Goal: Transaction & Acquisition: Book appointment/travel/reservation

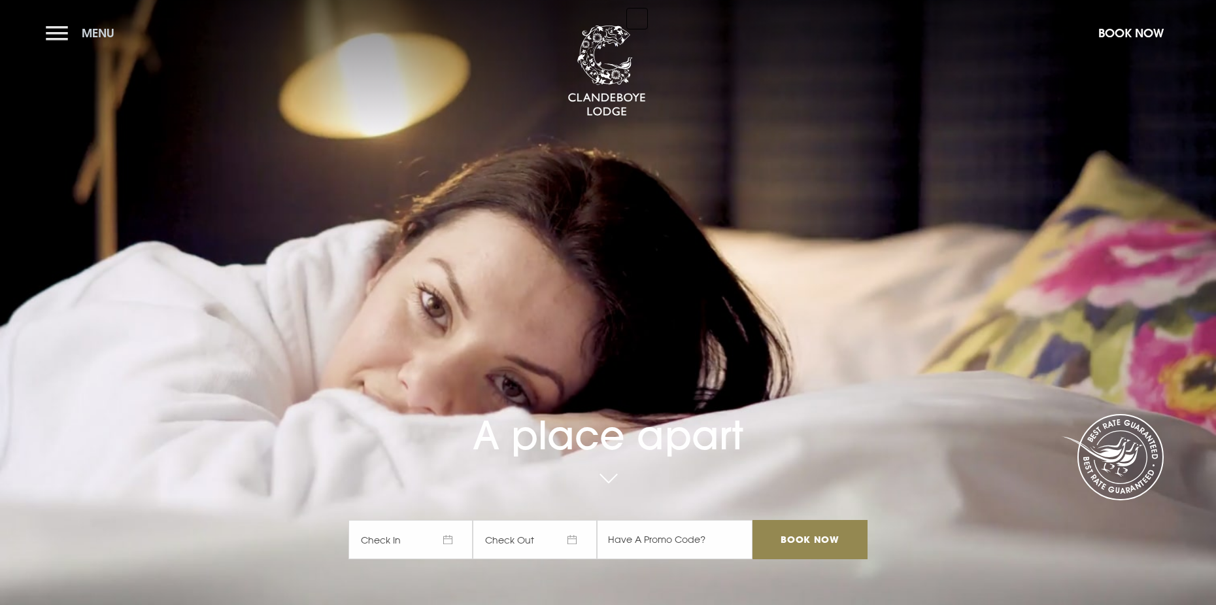
click at [54, 31] on button "Menu" at bounding box center [83, 33] width 75 height 28
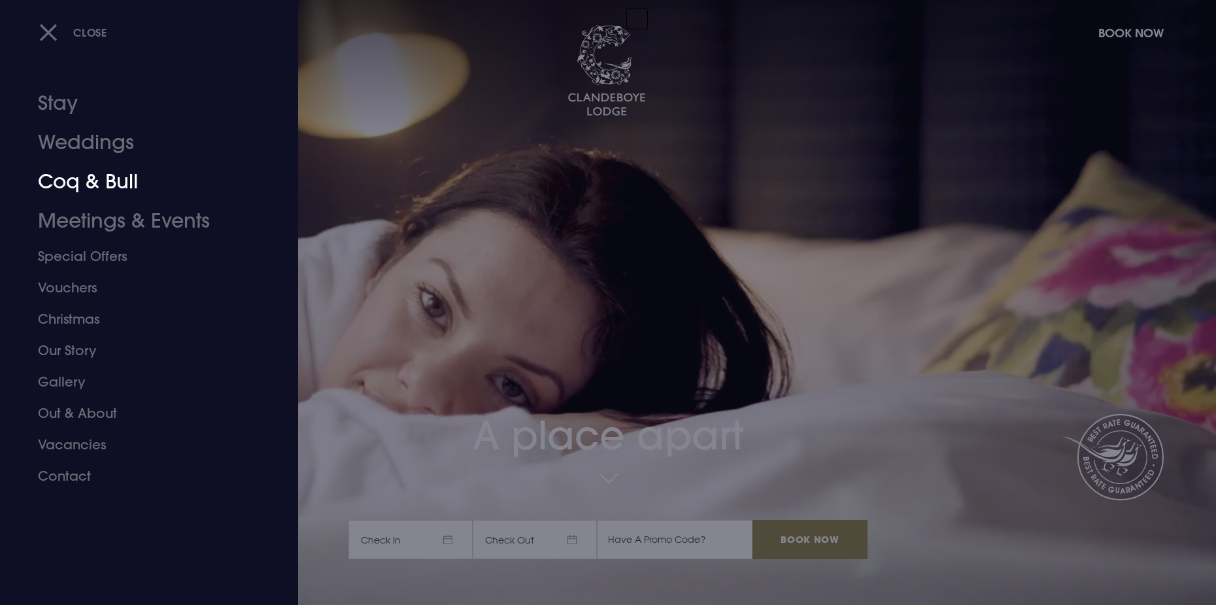
click at [50, 181] on link "Coq & Bull" at bounding box center [141, 181] width 207 height 39
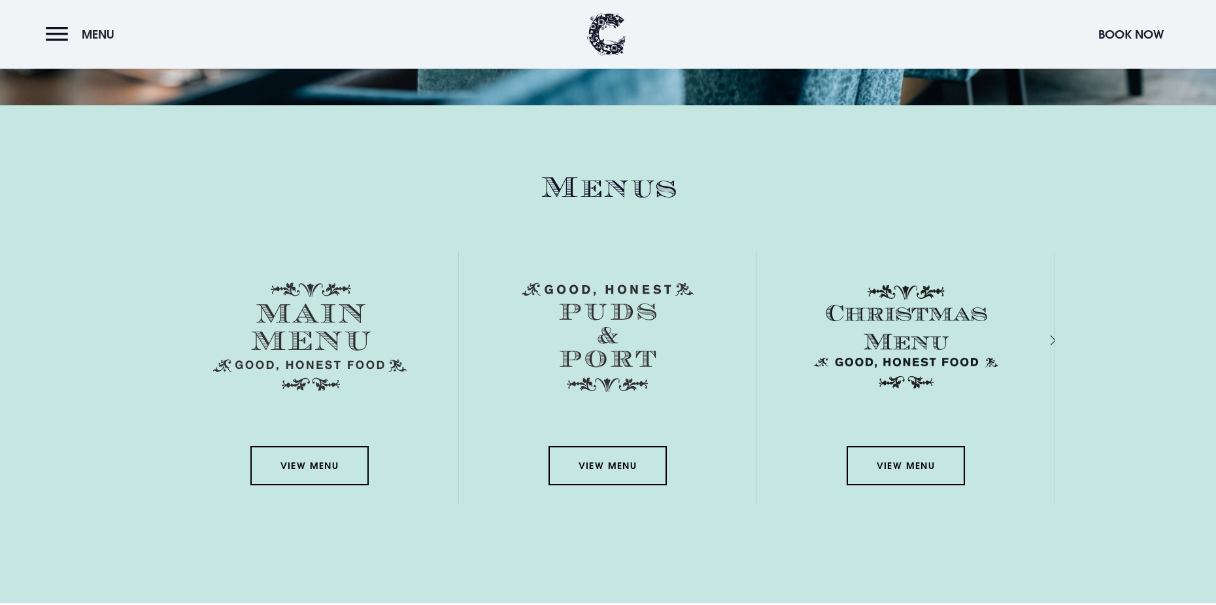
scroll to position [1897, 0]
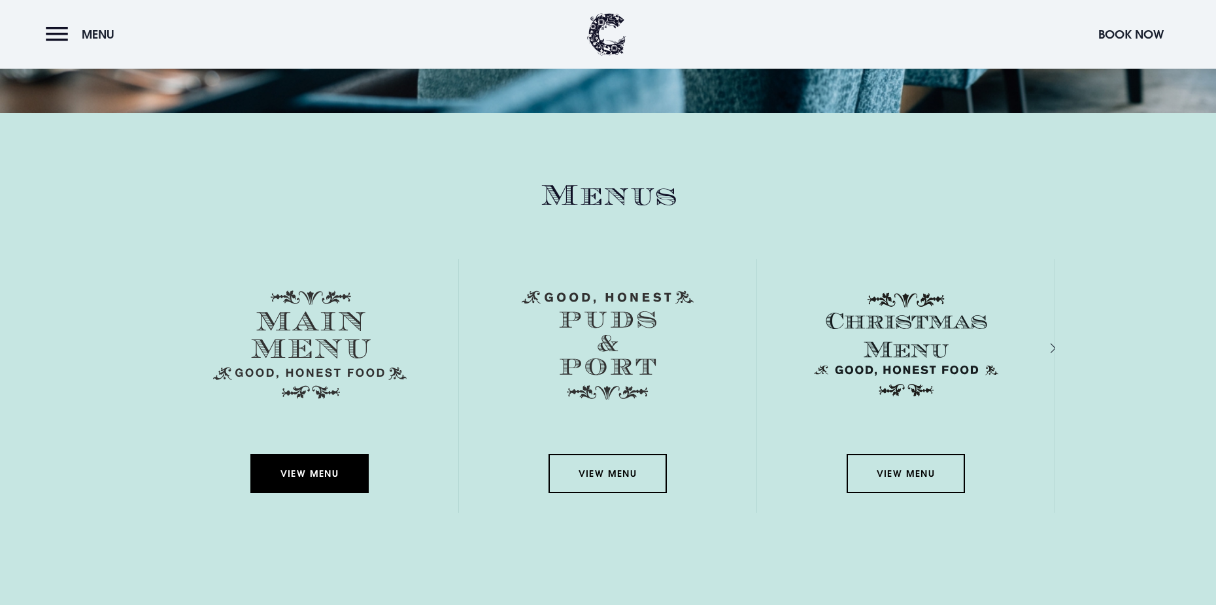
click at [292, 475] on link "View Menu" at bounding box center [309, 473] width 118 height 39
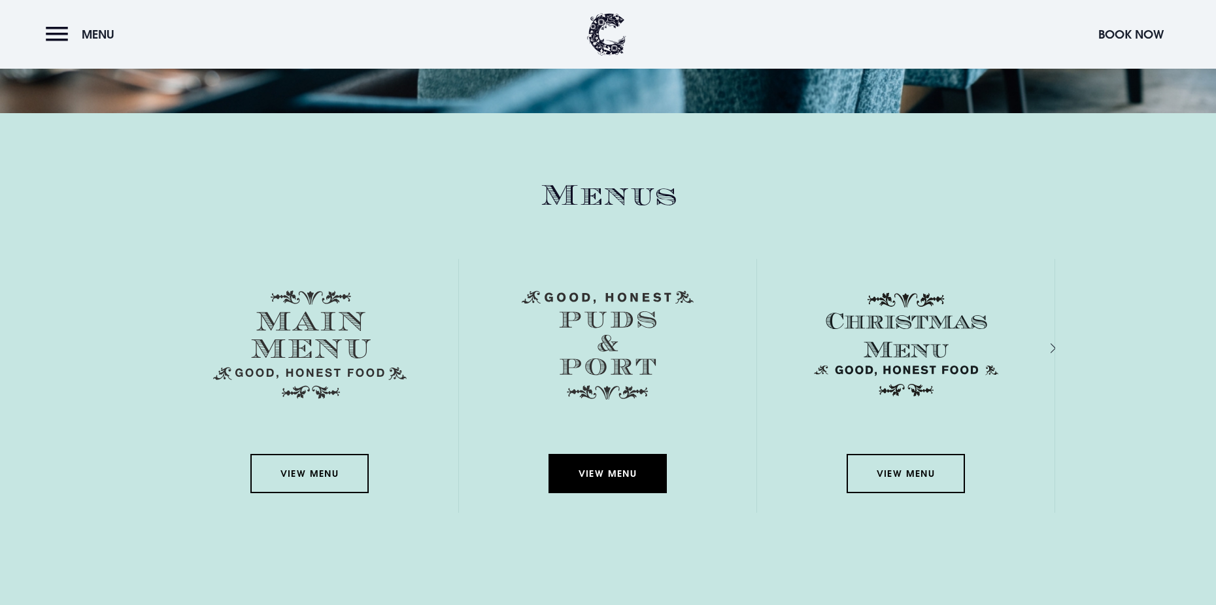
click at [638, 472] on link "View Menu" at bounding box center [608, 473] width 118 height 39
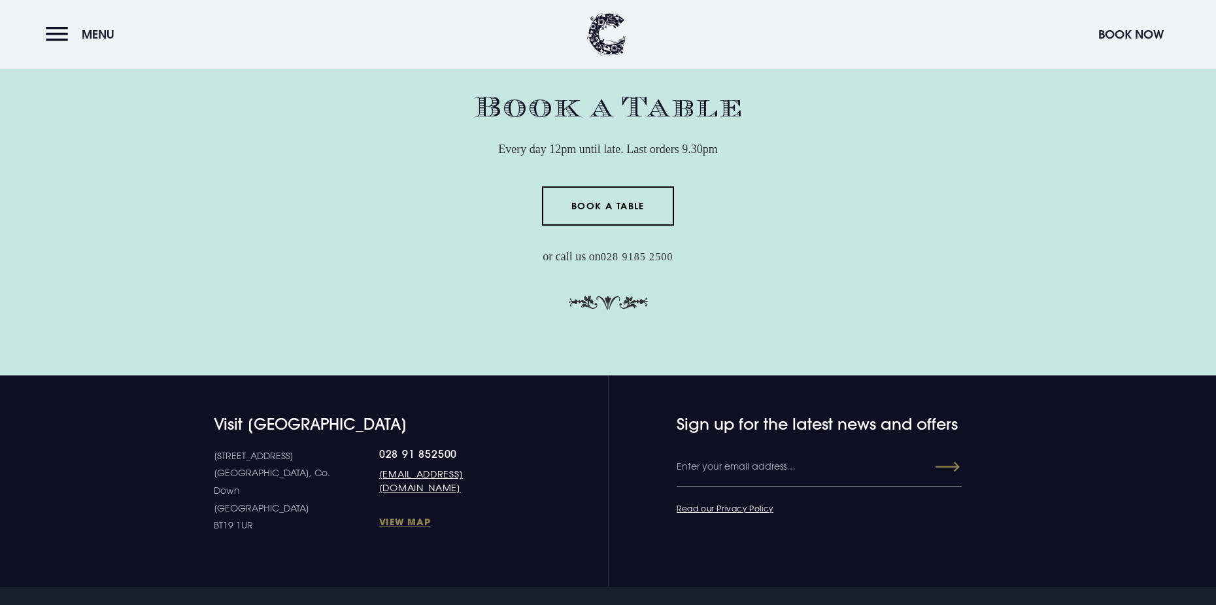
scroll to position [4186, 0]
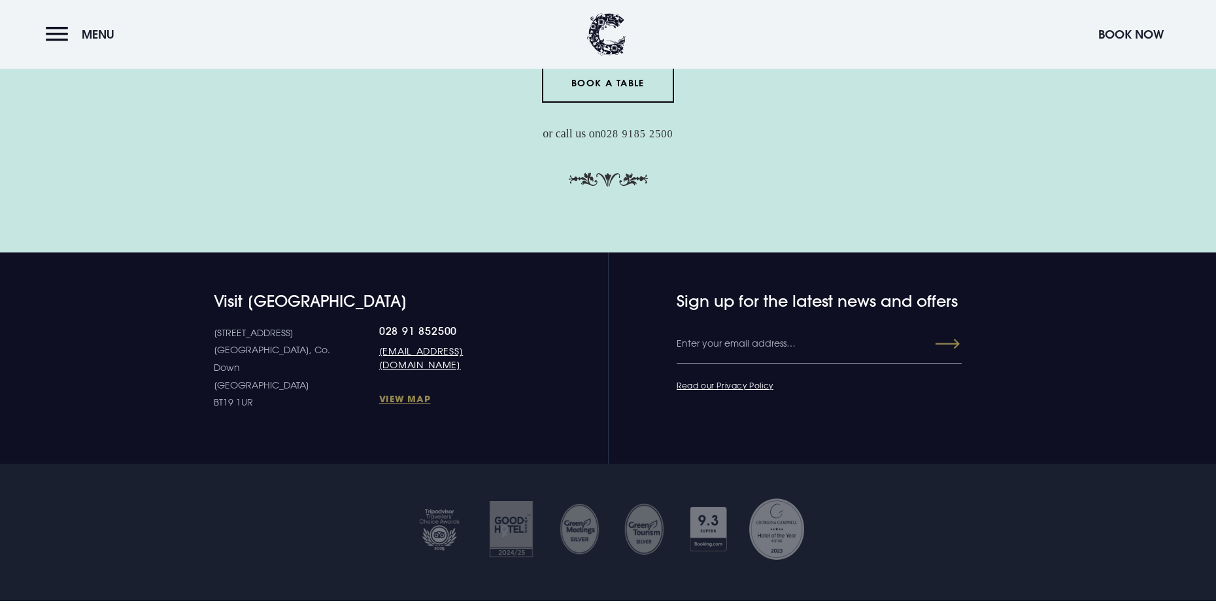
drag, startPoint x: 770, startPoint y: 460, endPoint x: 762, endPoint y: 437, distance: 25.0
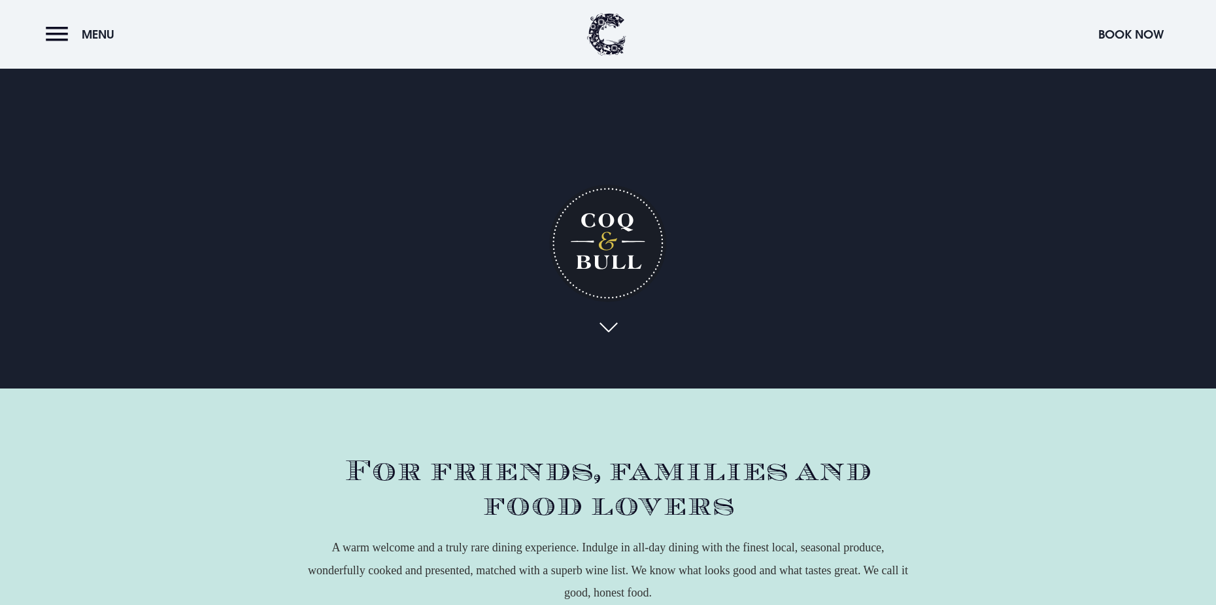
scroll to position [0, 0]
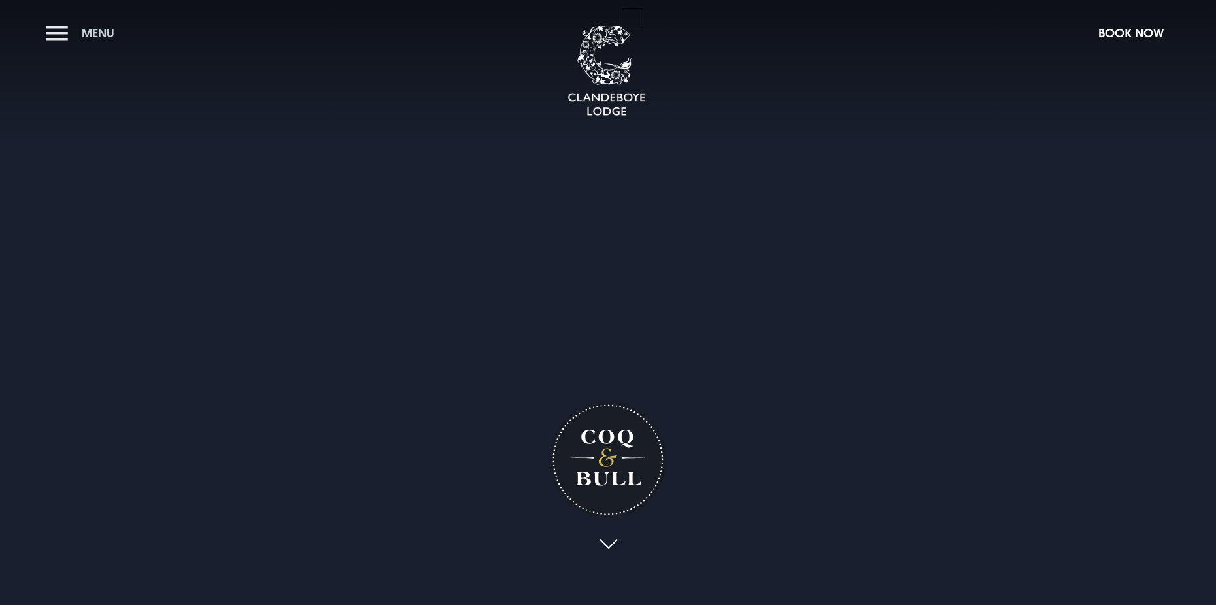
click at [52, 35] on button "Menu" at bounding box center [83, 33] width 75 height 28
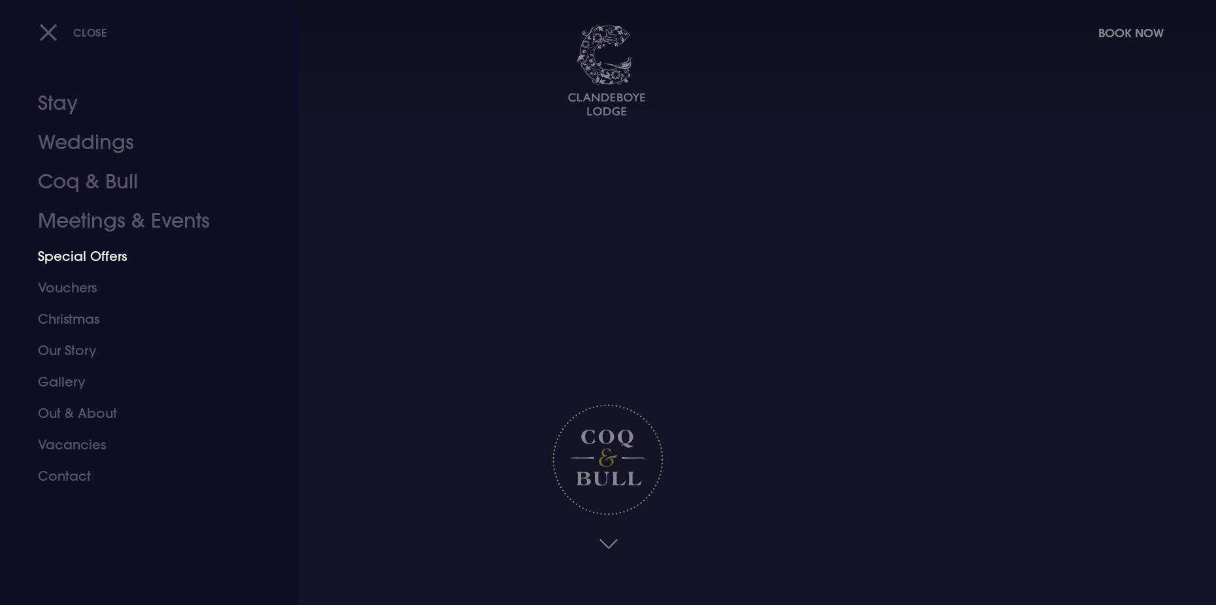
click at [90, 260] on link "Special Offers" at bounding box center [141, 256] width 207 height 31
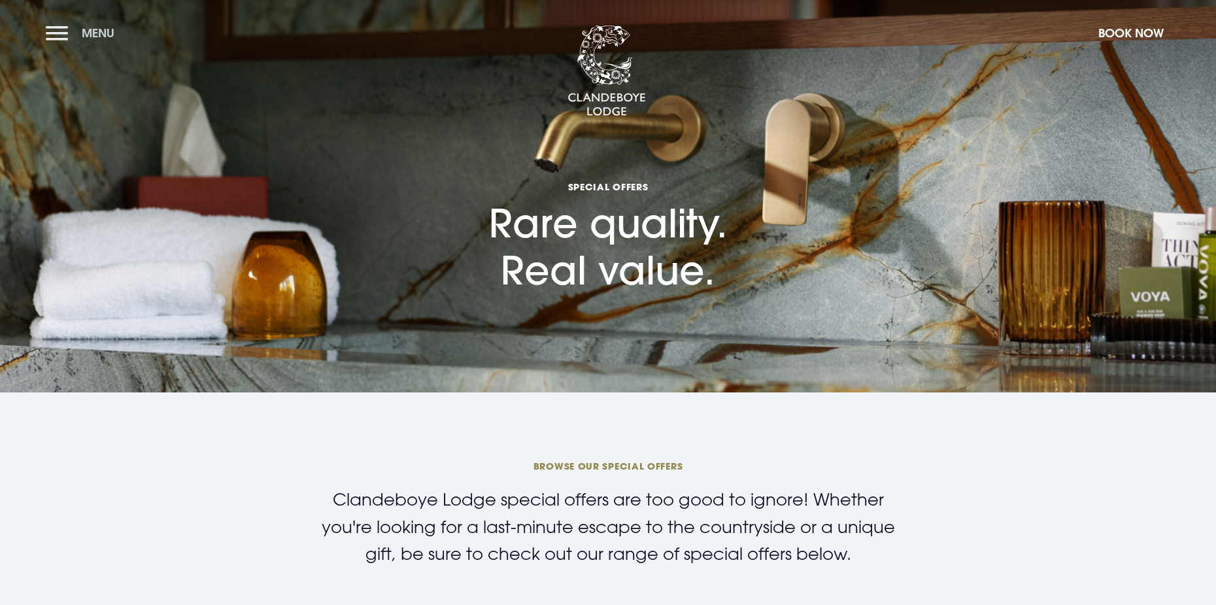
click at [71, 25] on button "Menu" at bounding box center [83, 33] width 75 height 28
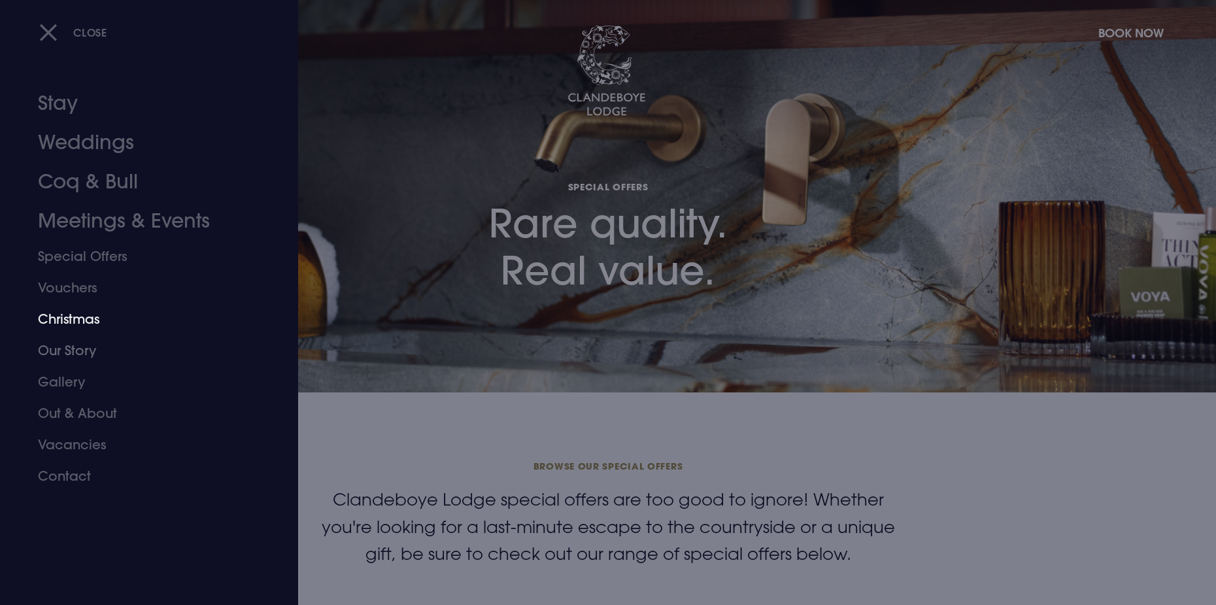
click at [74, 321] on link "Christmas" at bounding box center [141, 318] width 207 height 31
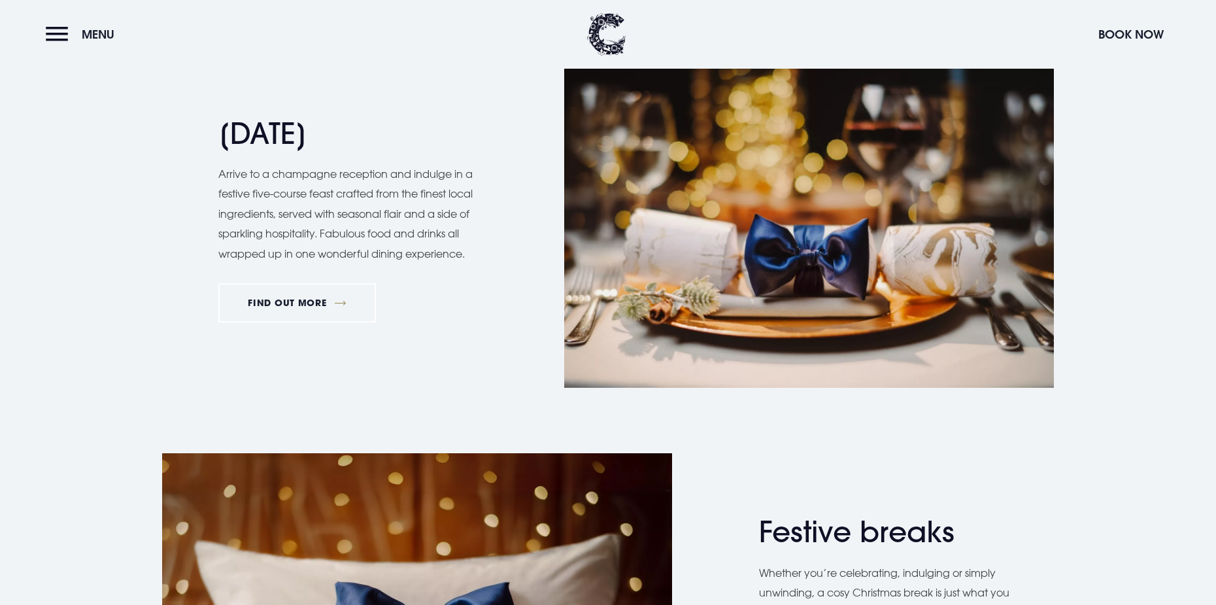
scroll to position [1635, 0]
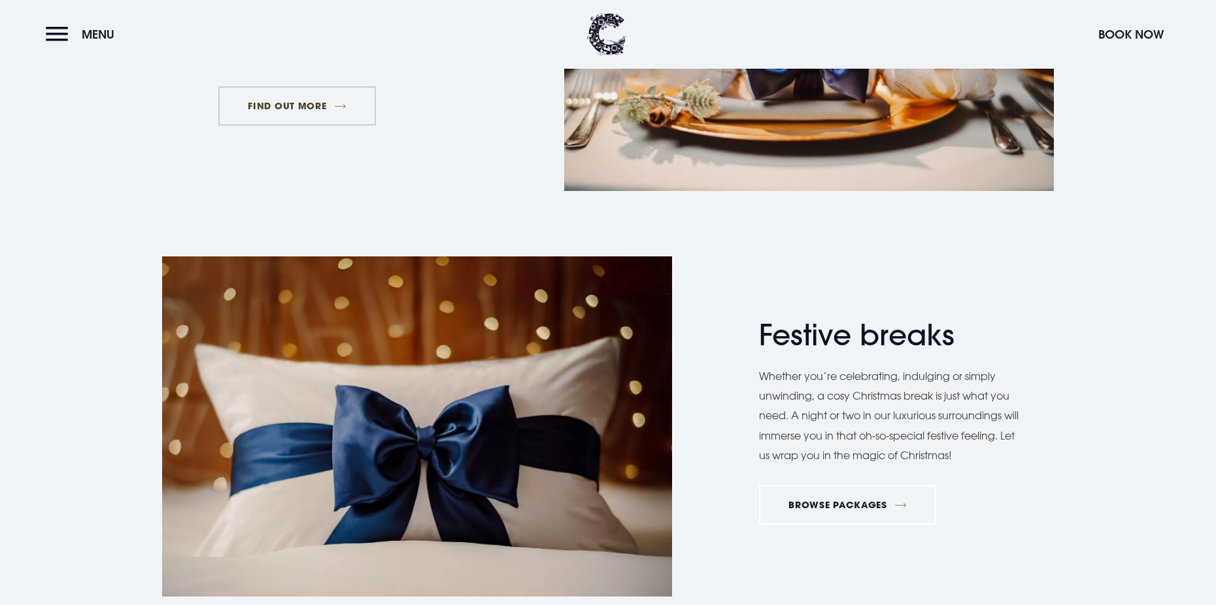
click at [323, 116] on link "FIND OUT MORE" at bounding box center [297, 105] width 158 height 39
click at [851, 496] on link "BROWSE PACKAGES" at bounding box center [847, 504] width 177 height 39
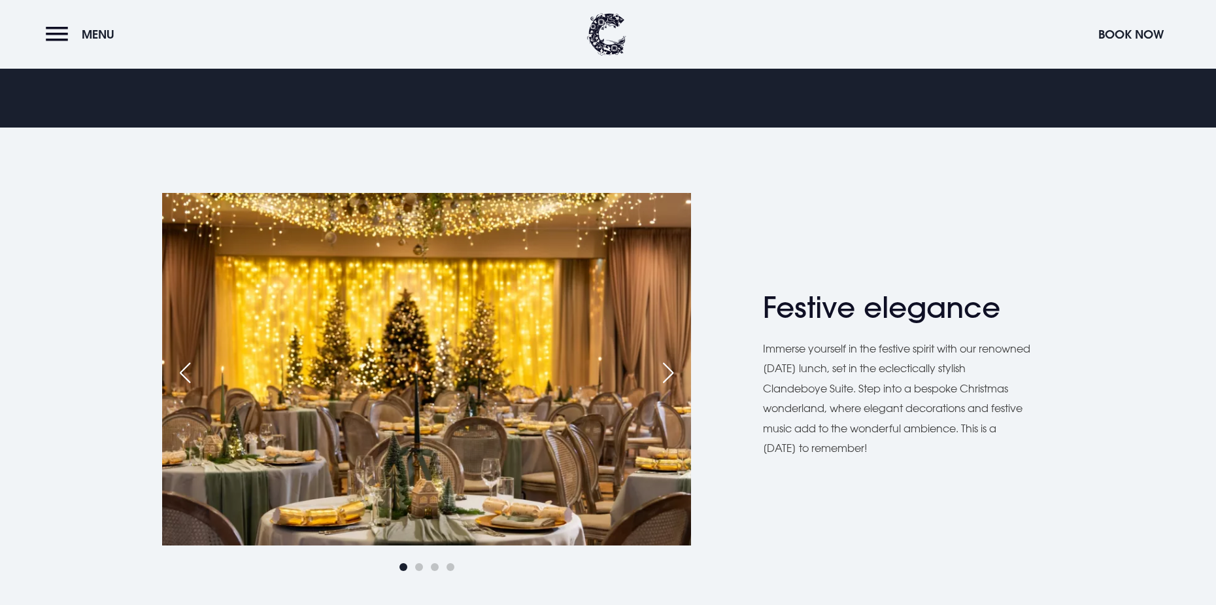
scroll to position [654, 0]
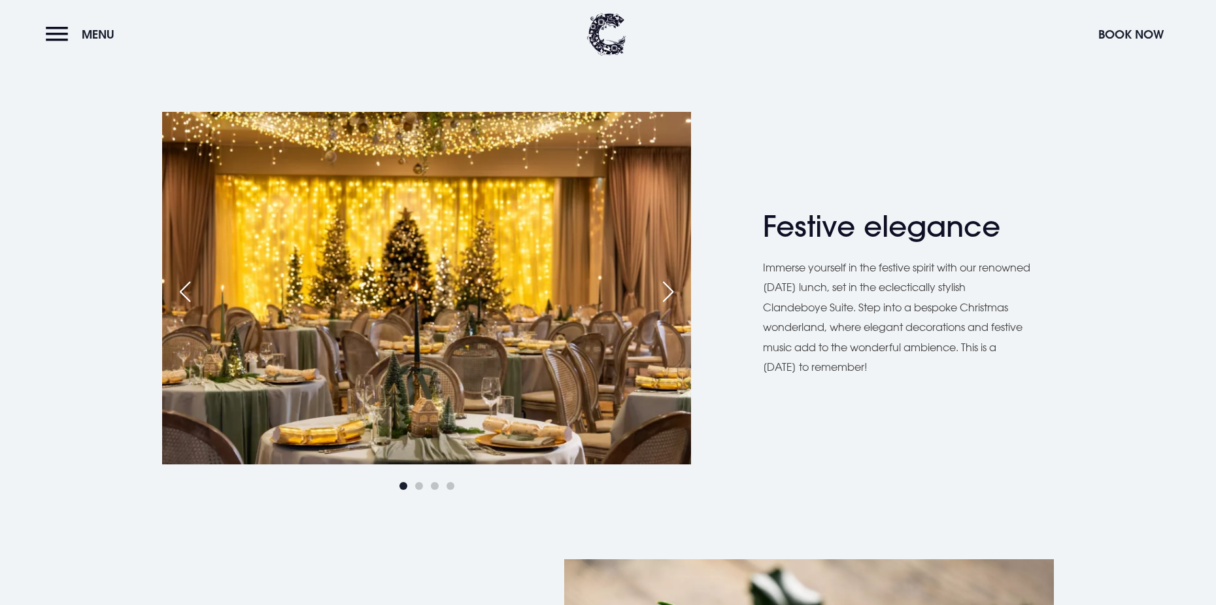
click at [666, 285] on div "Next slide" at bounding box center [668, 291] width 33 height 29
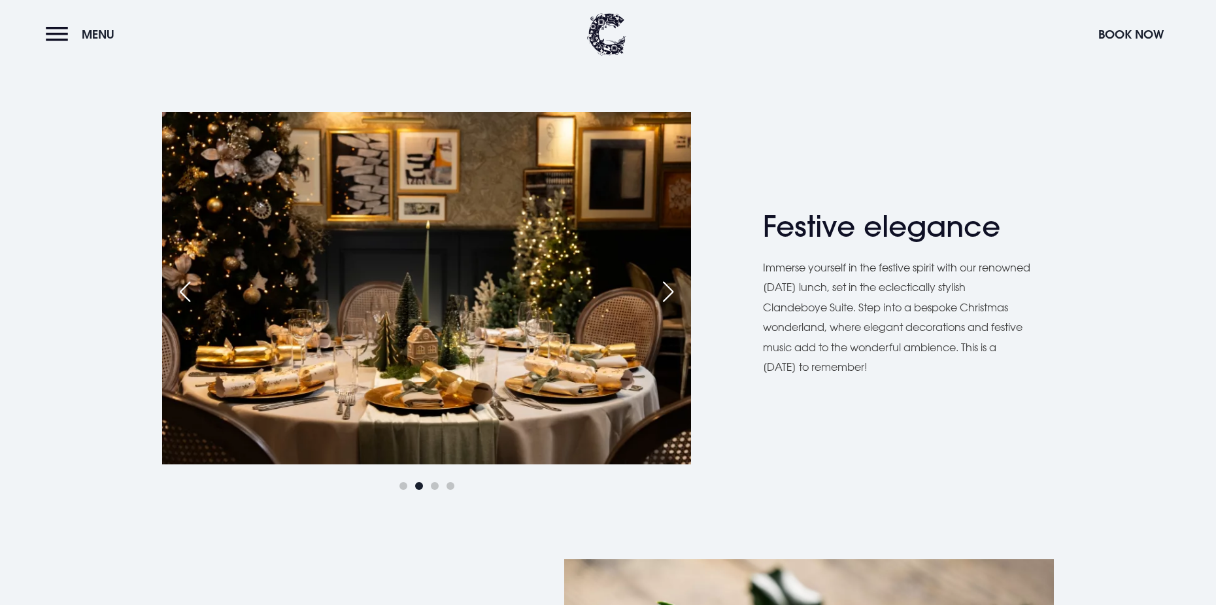
click at [666, 285] on div "Next slide" at bounding box center [668, 291] width 33 height 29
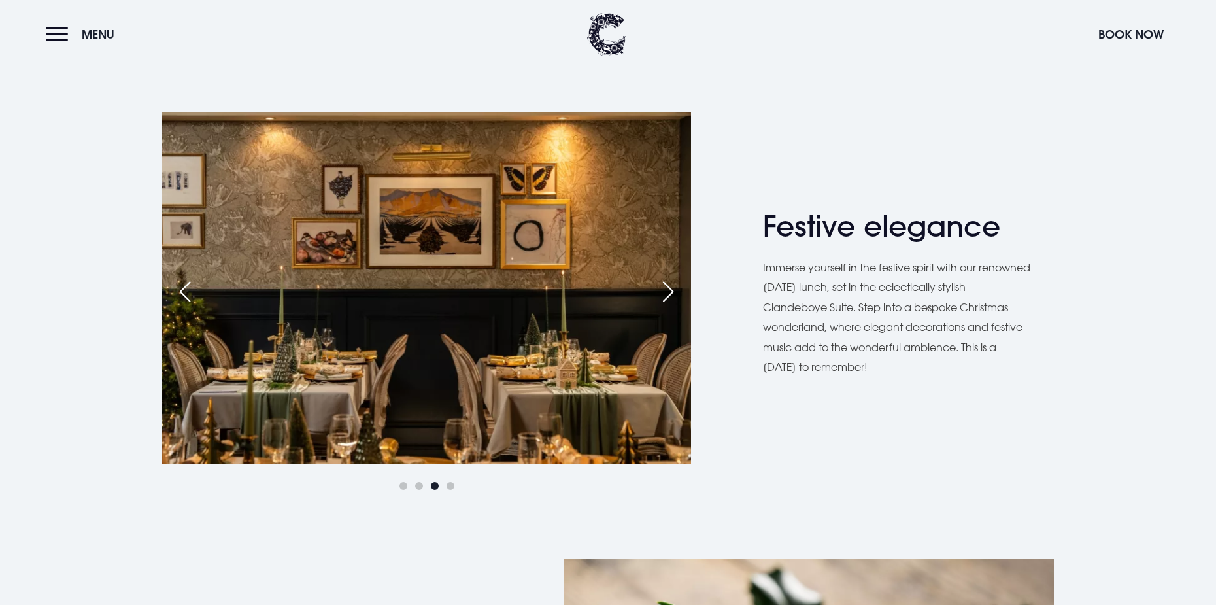
click at [666, 285] on div "Next slide" at bounding box center [668, 291] width 33 height 29
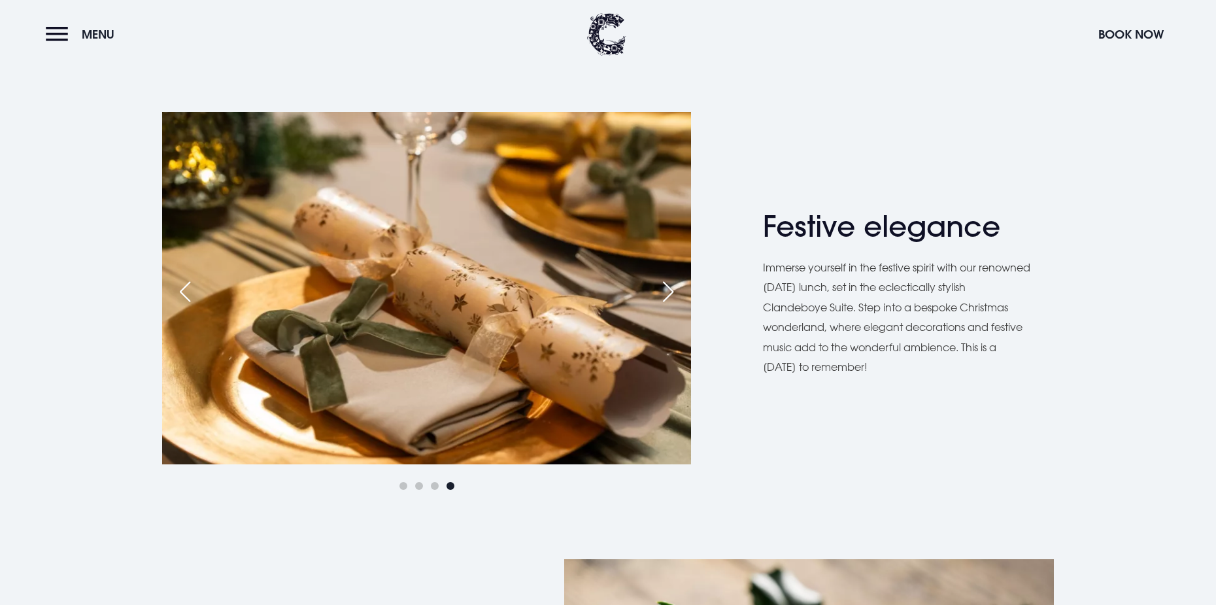
click at [672, 285] on div "Next slide" at bounding box center [668, 291] width 33 height 29
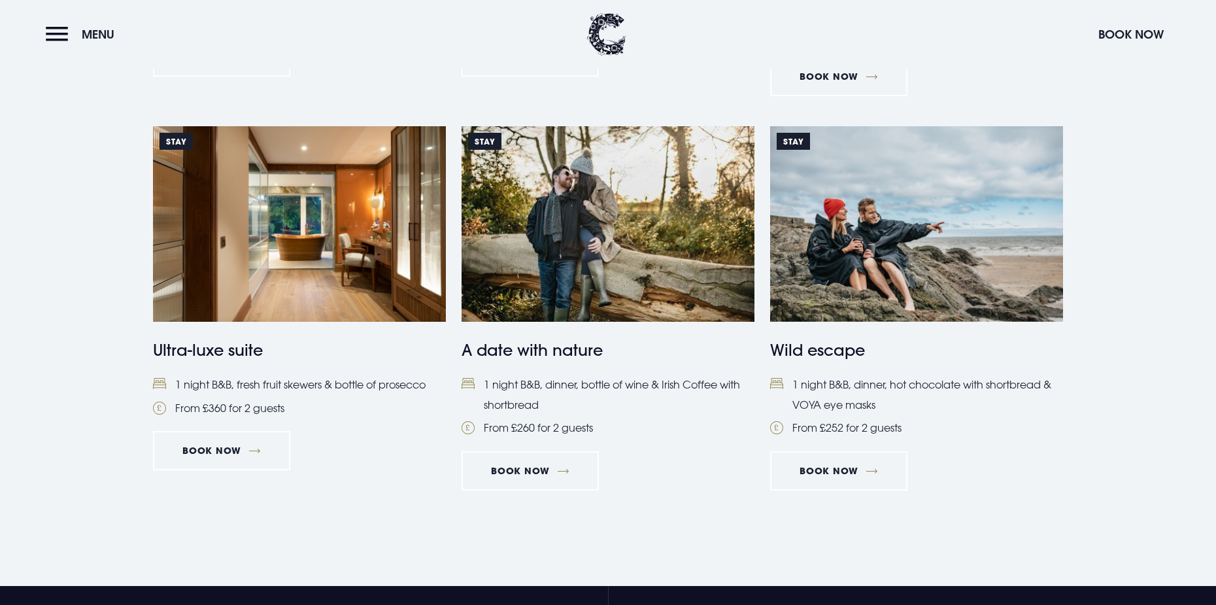
scroll to position [1243, 0]
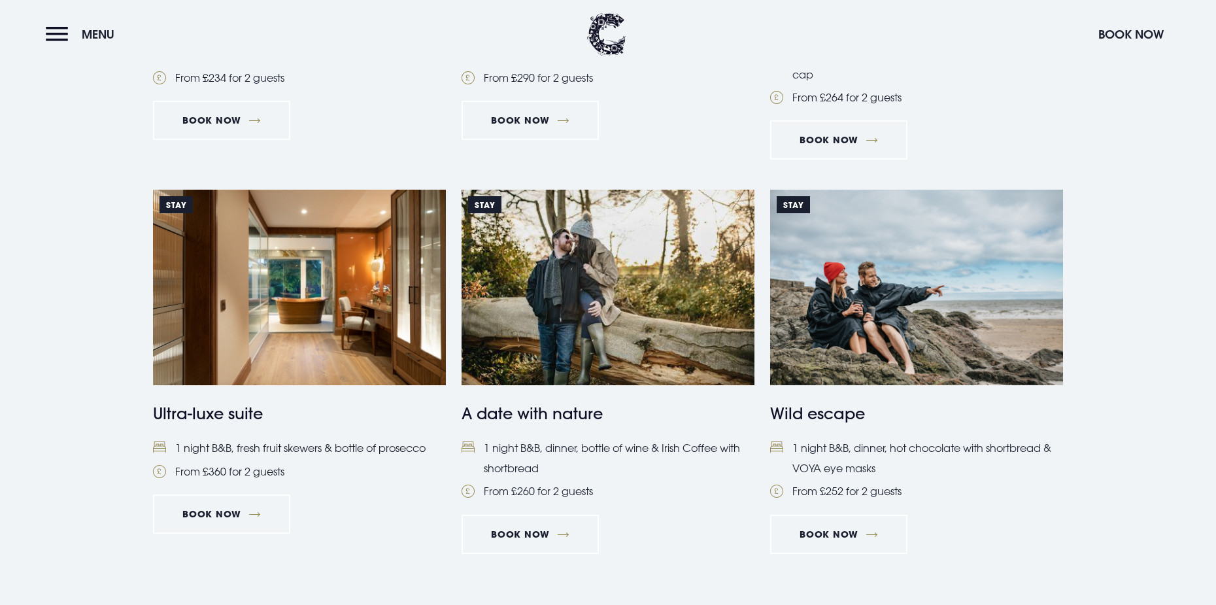
click at [313, 341] on img at bounding box center [299, 287] width 293 height 195
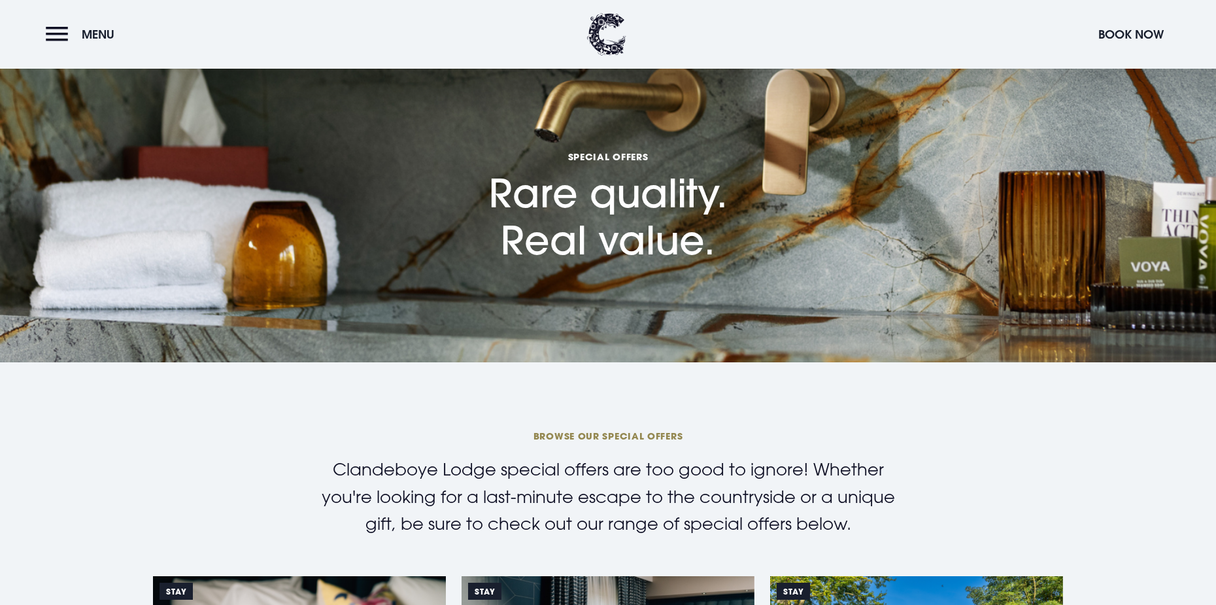
scroll to position [0, 0]
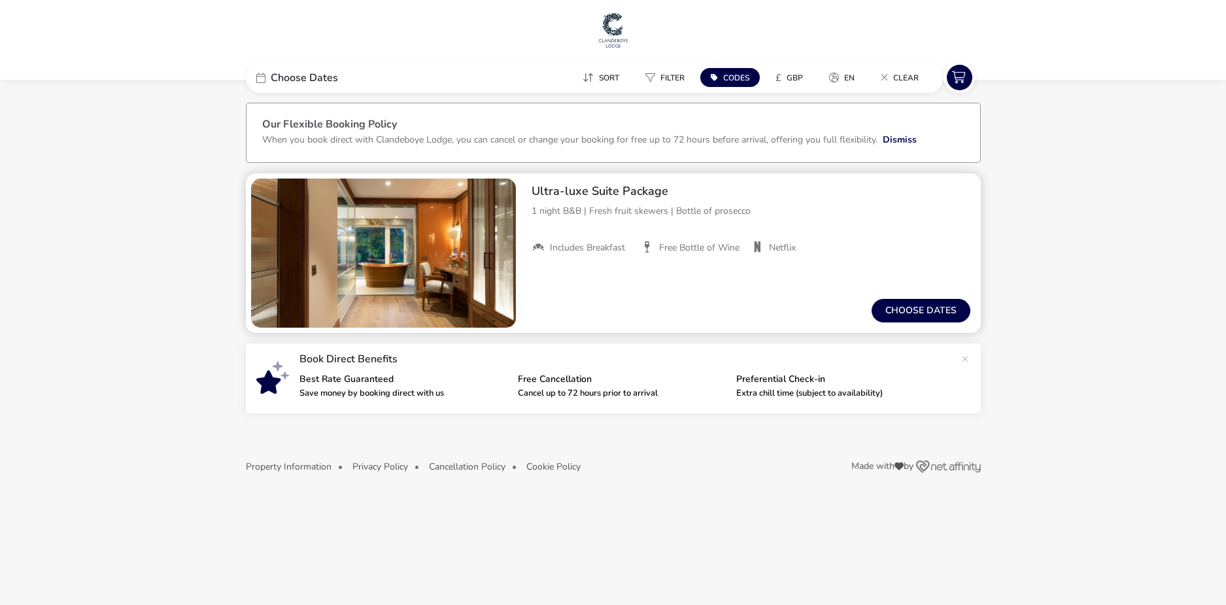
click at [421, 264] on img "1 / 1" at bounding box center [383, 253] width 265 height 149
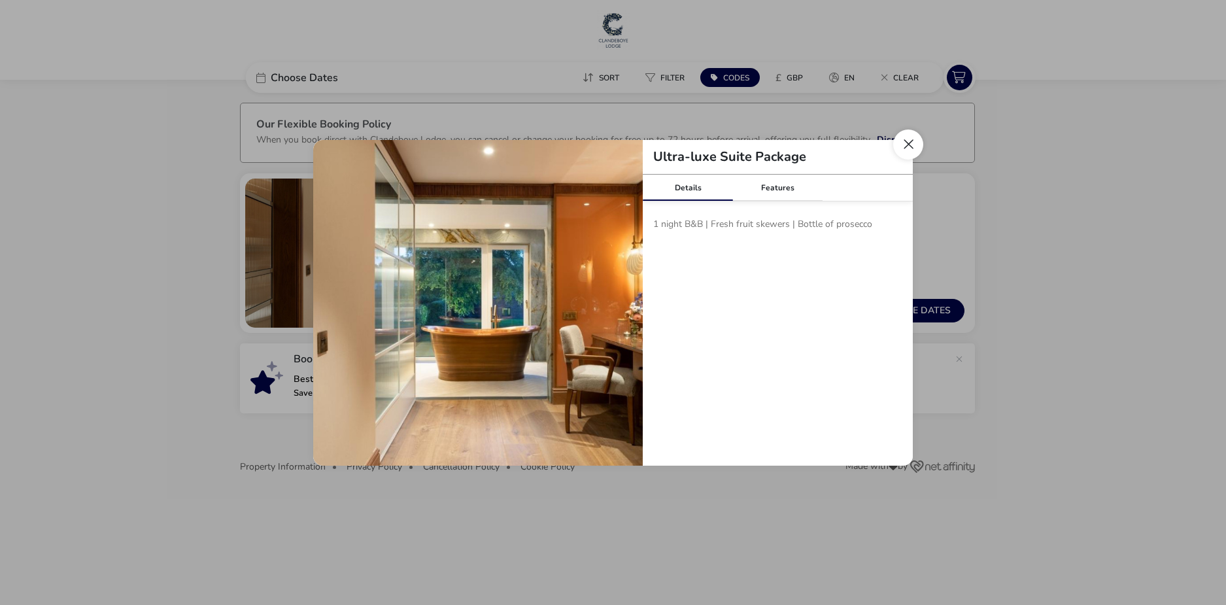
click at [912, 143] on button "Close modal" at bounding box center [908, 144] width 30 height 30
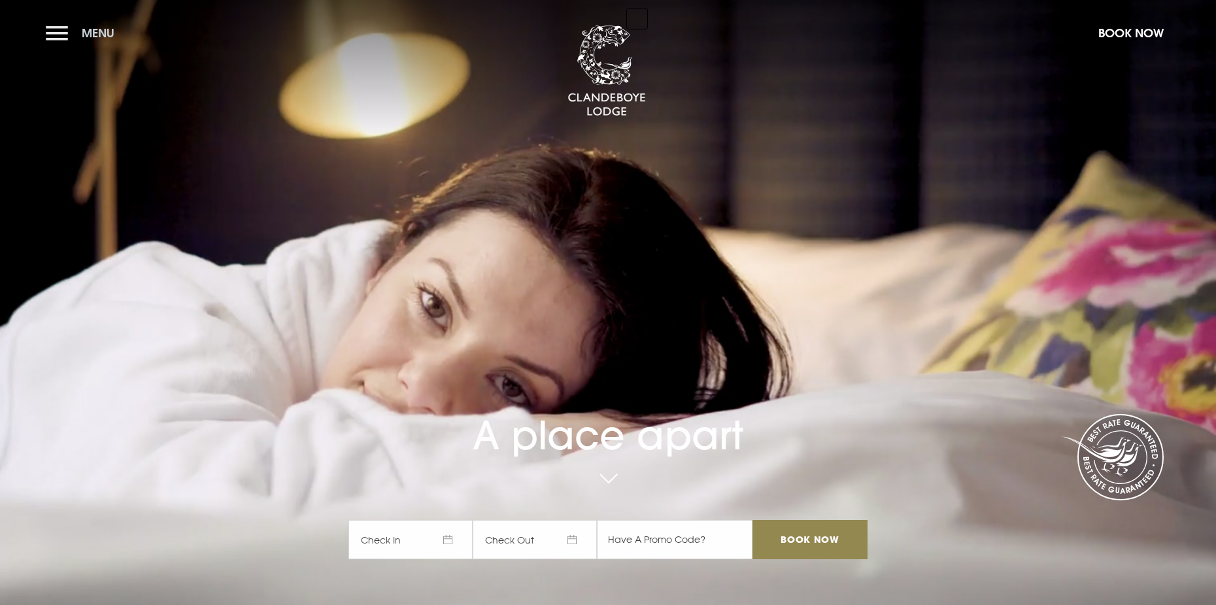
click at [59, 33] on button "Menu" at bounding box center [83, 33] width 75 height 28
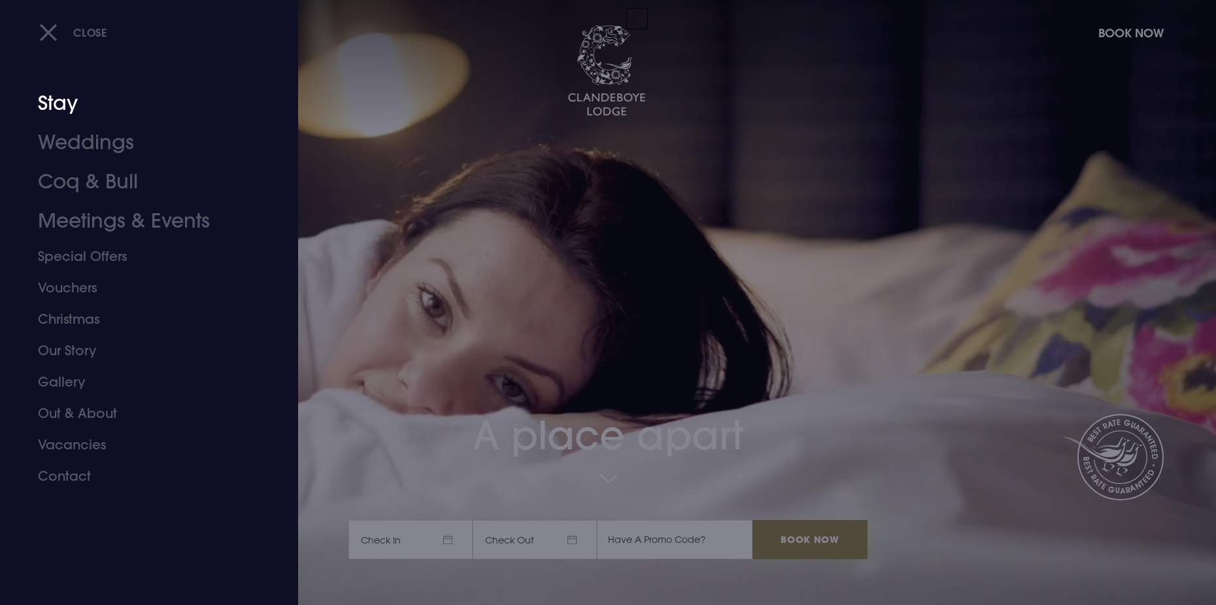
click at [51, 106] on link "Stay" at bounding box center [141, 103] width 207 height 39
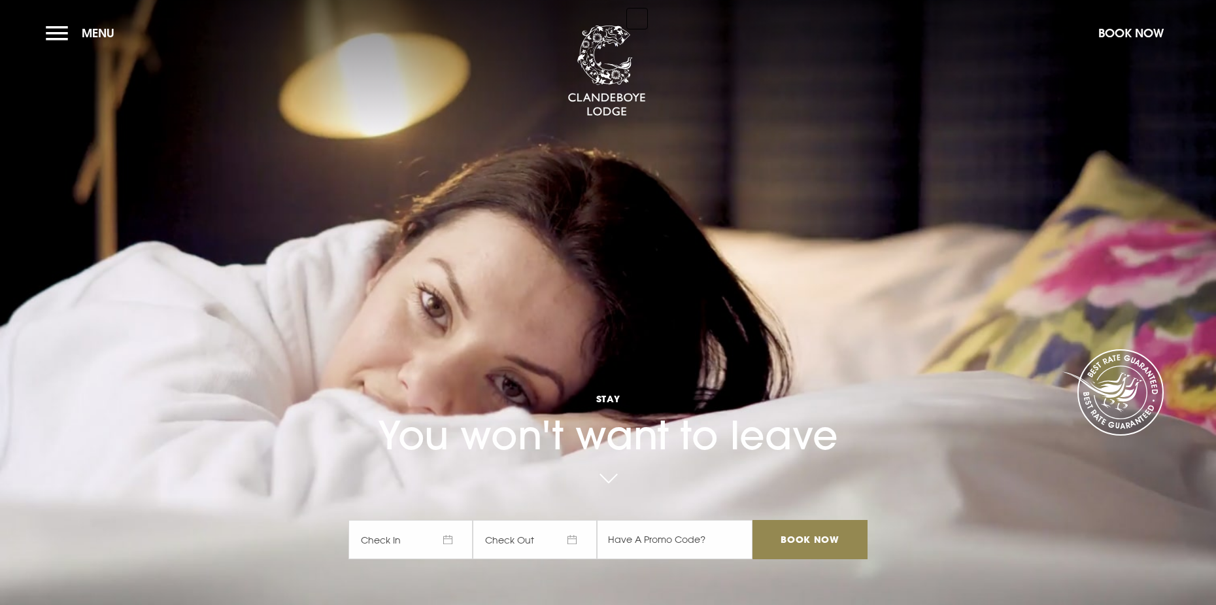
click at [432, 550] on span "Check In" at bounding box center [411, 539] width 124 height 39
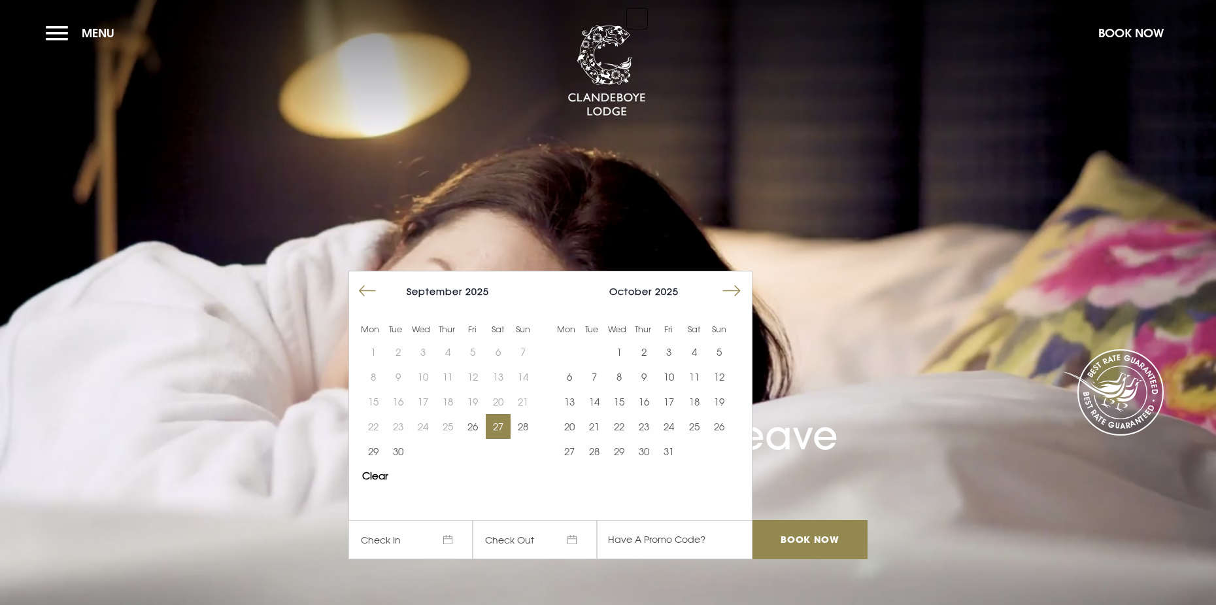
click at [502, 427] on button "27" at bounding box center [498, 426] width 25 height 25
drag, startPoint x: 532, startPoint y: 428, endPoint x: 543, endPoint y: 438, distance: 15.3
click at [533, 430] on button "28" at bounding box center [523, 426] width 25 height 25
click at [843, 536] on input "Book Now" at bounding box center [810, 539] width 115 height 39
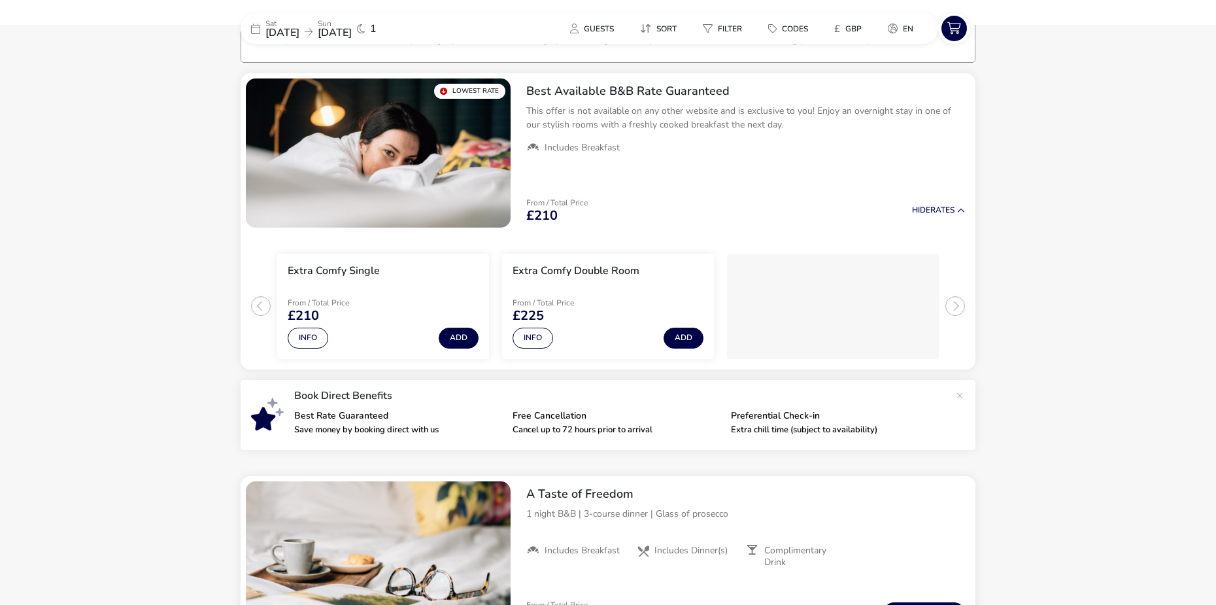
scroll to position [105, 0]
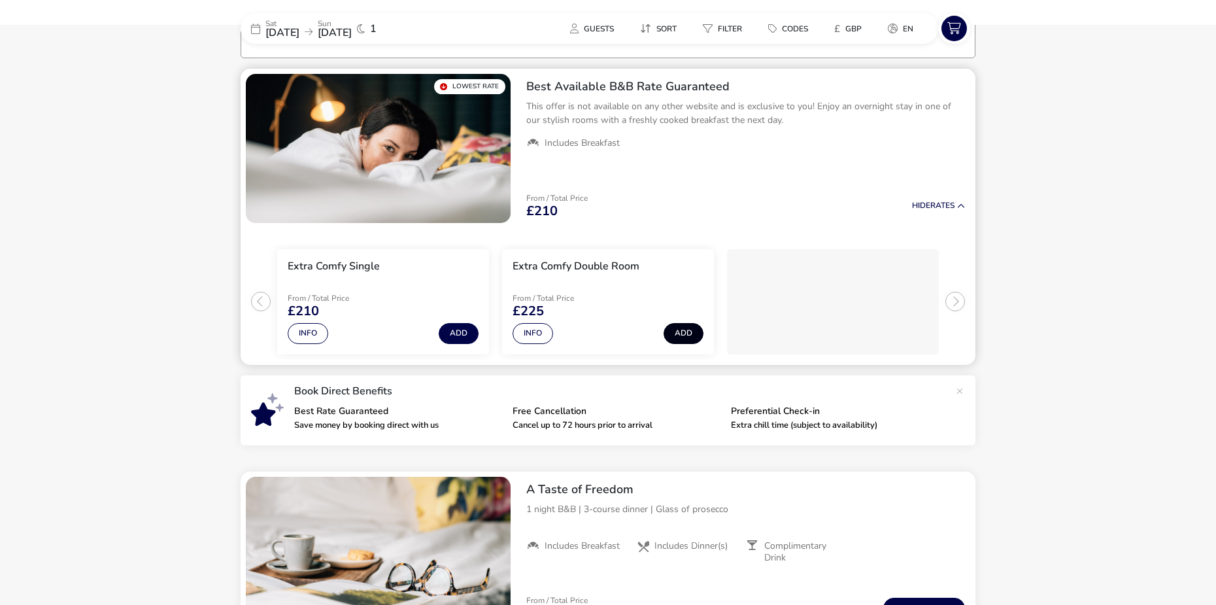
click at [666, 328] on button "Add" at bounding box center [684, 333] width 40 height 21
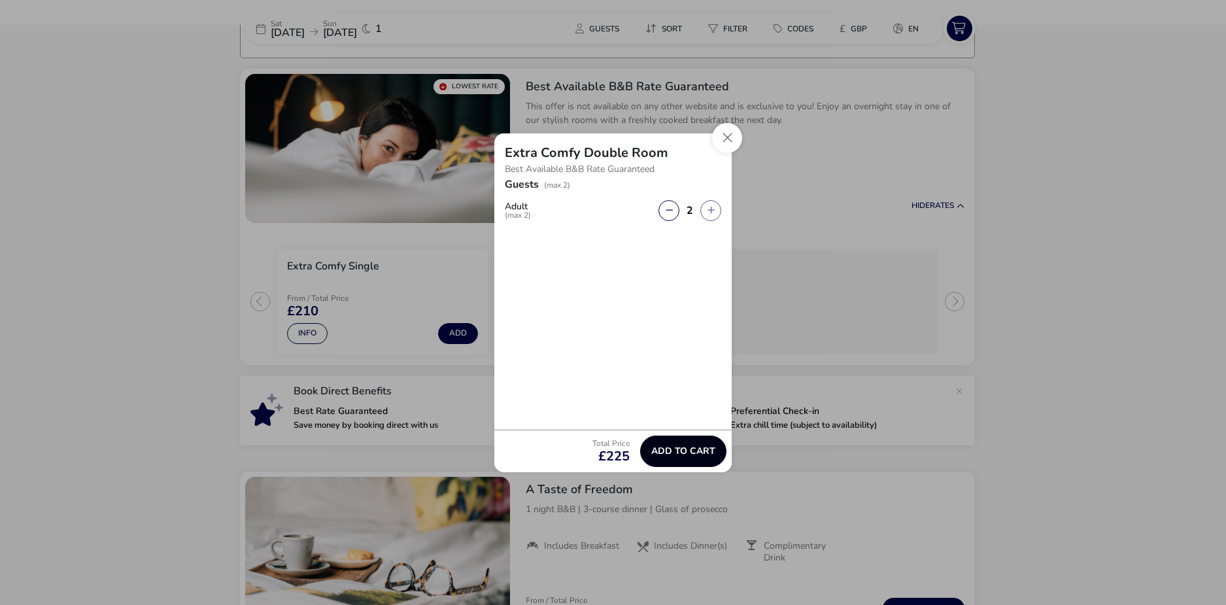
click at [699, 455] on span "Add to cart" at bounding box center [683, 451] width 64 height 10
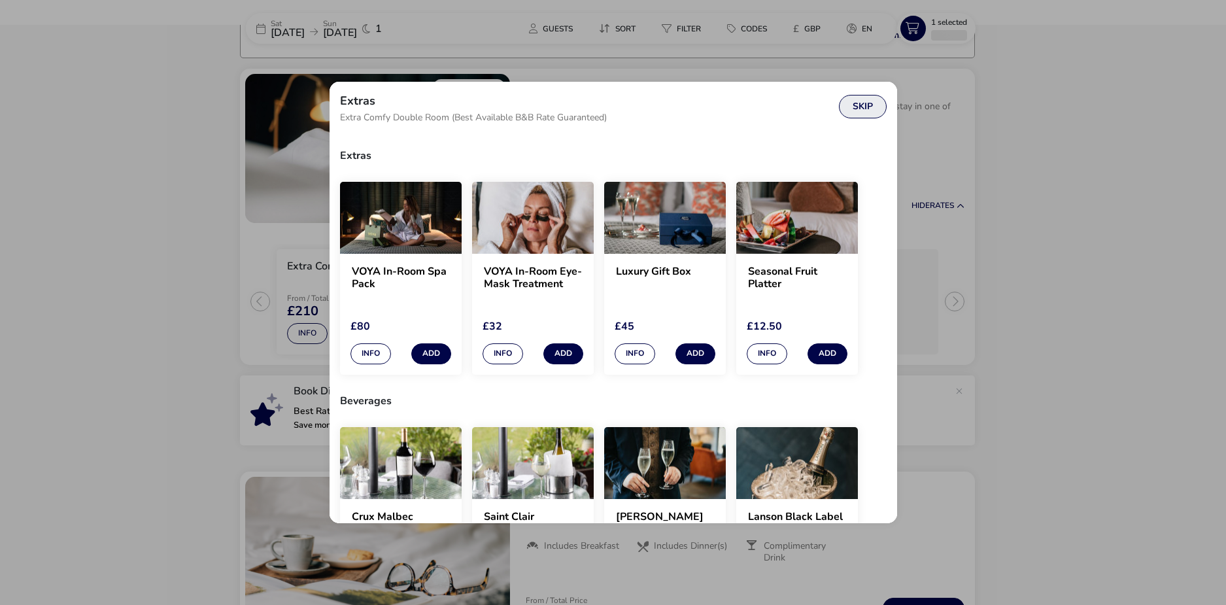
click at [871, 107] on button "Skip" at bounding box center [863, 107] width 48 height 24
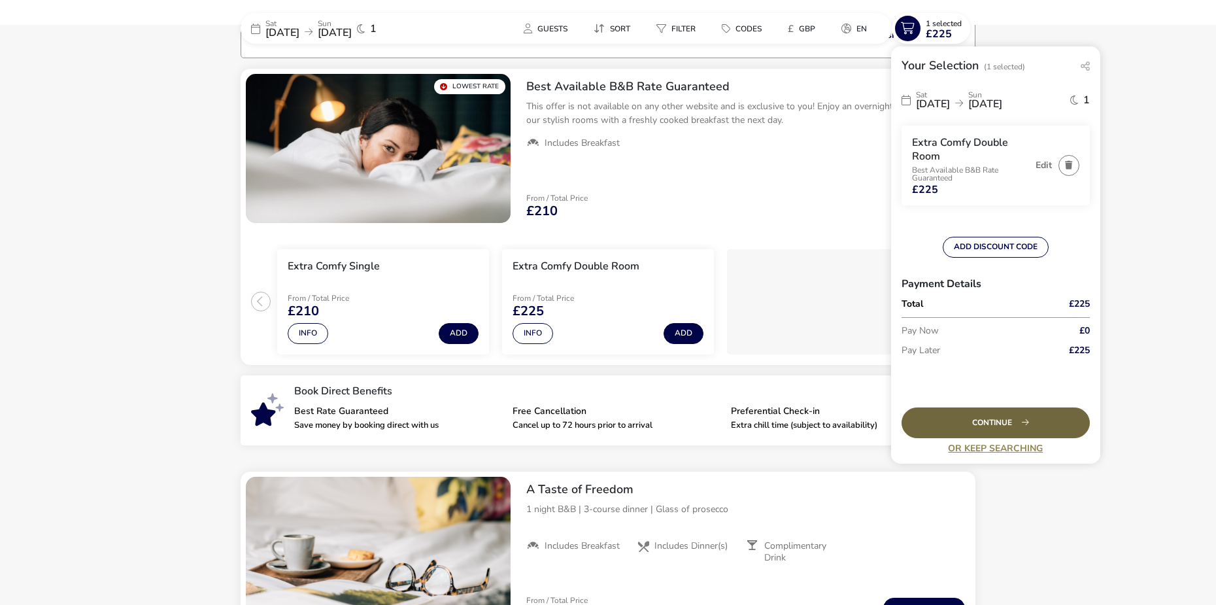
click at [993, 425] on div "Continue" at bounding box center [996, 422] width 188 height 31
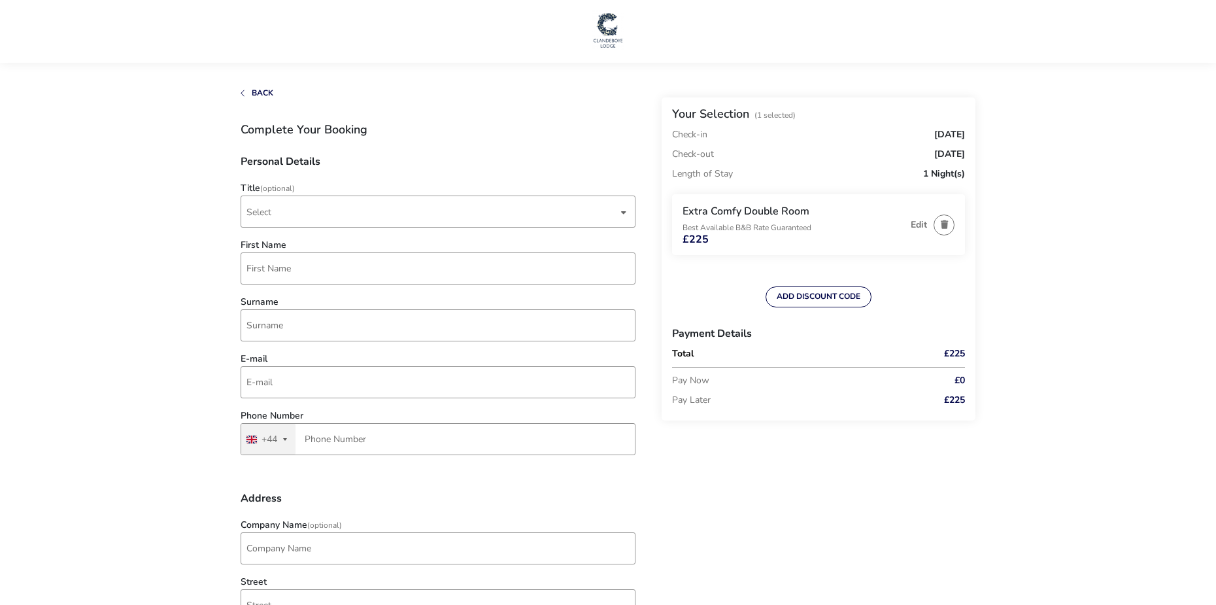
click at [324, 234] on div "Title (Optional) Select" at bounding box center [438, 209] width 408 height 50
click at [313, 217] on span "Select" at bounding box center [432, 211] width 371 height 31
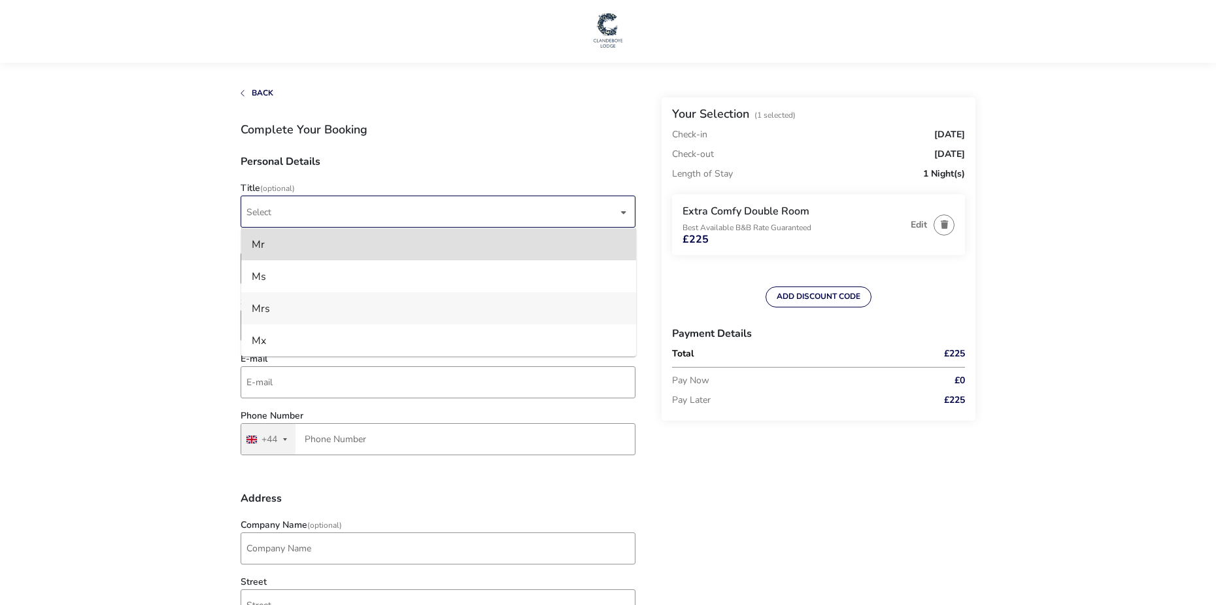
click at [285, 311] on li "Mrs" at bounding box center [438, 308] width 395 height 32
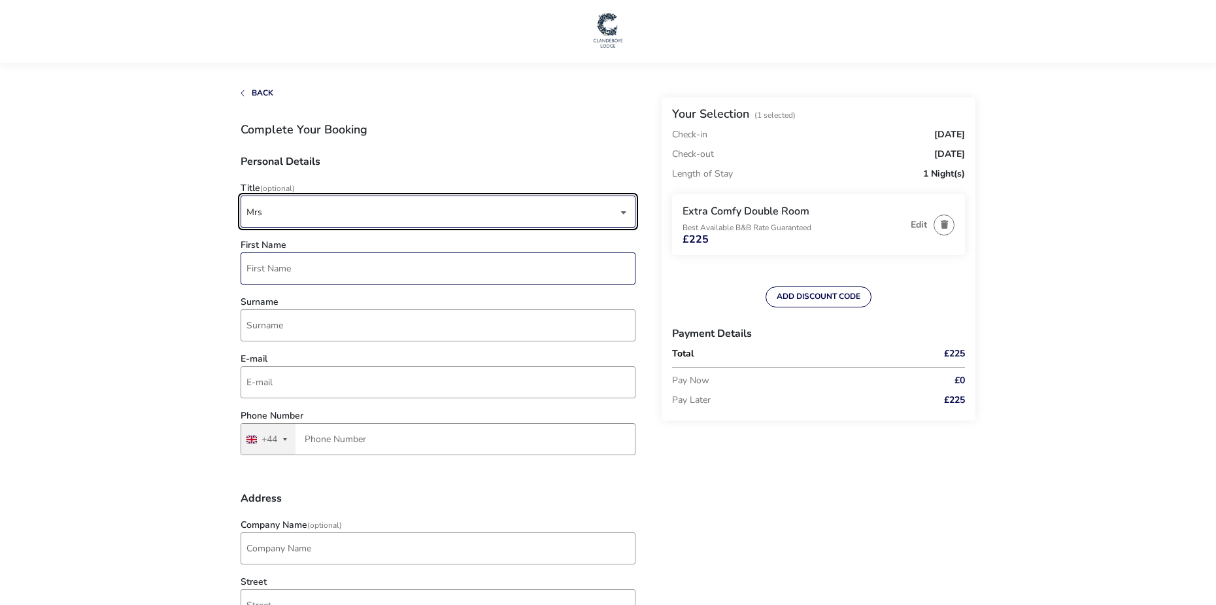
click at [286, 267] on input "First Name" at bounding box center [438, 268] width 395 height 32
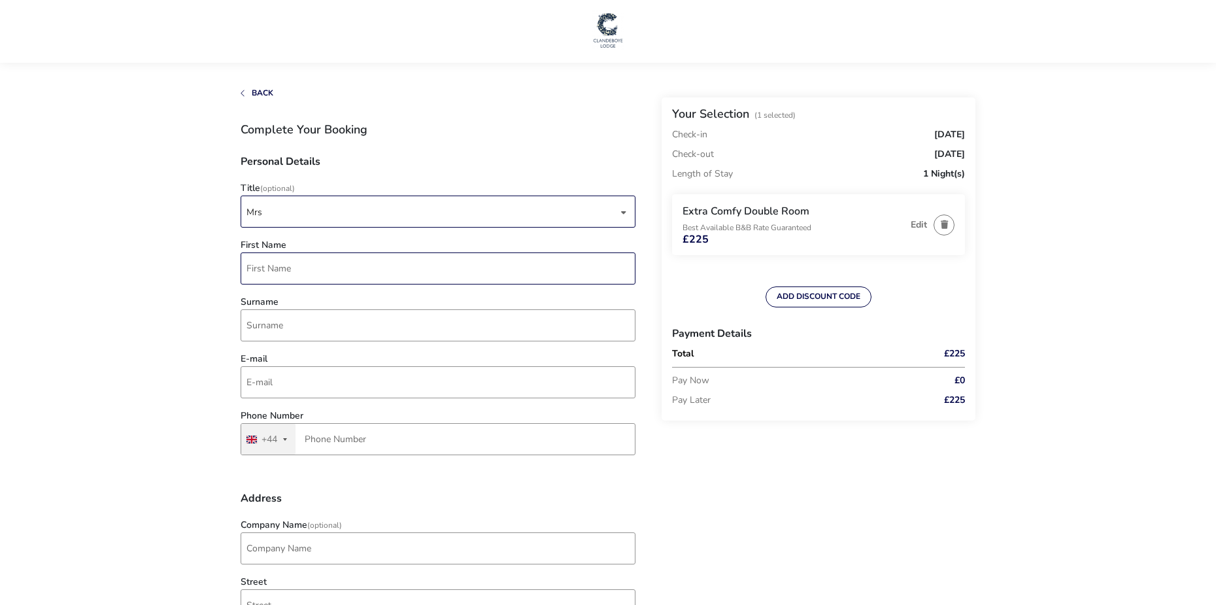
type input "[PERSON_NAME]"
type input "[DOMAIN_NAME][EMAIL_ADDRESS][DOMAIN_NAME]"
type input "7738 571897"
type input "[STREET_ADDRESS]"
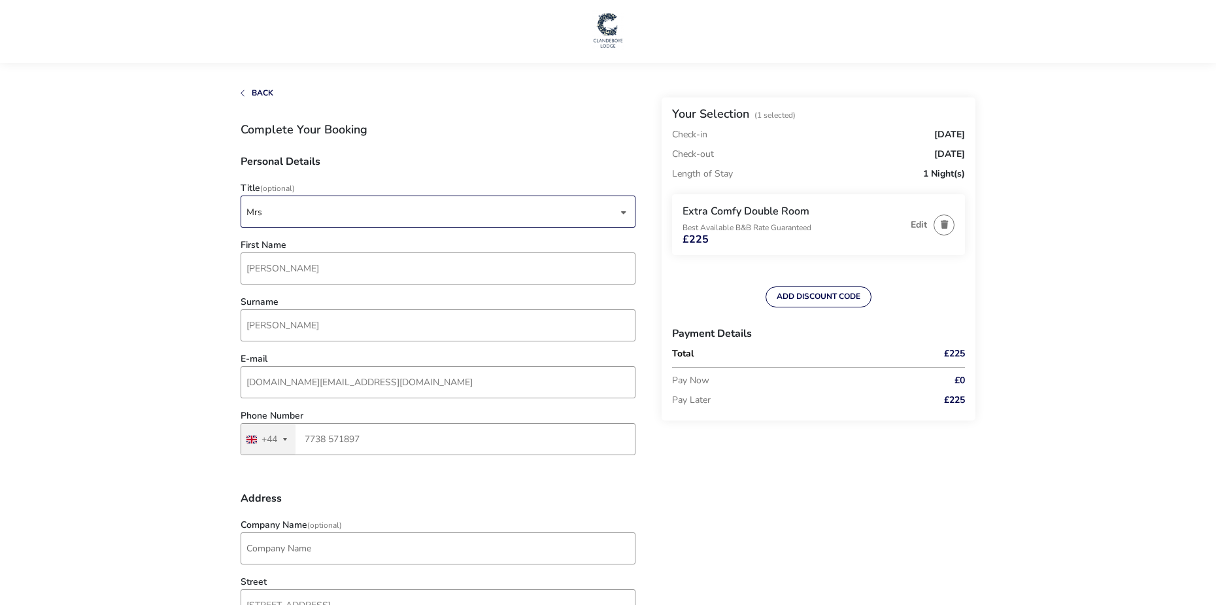
type input "Islandmagee"
type input "BT40 3RF"
